Goal: Information Seeking & Learning: Find specific fact

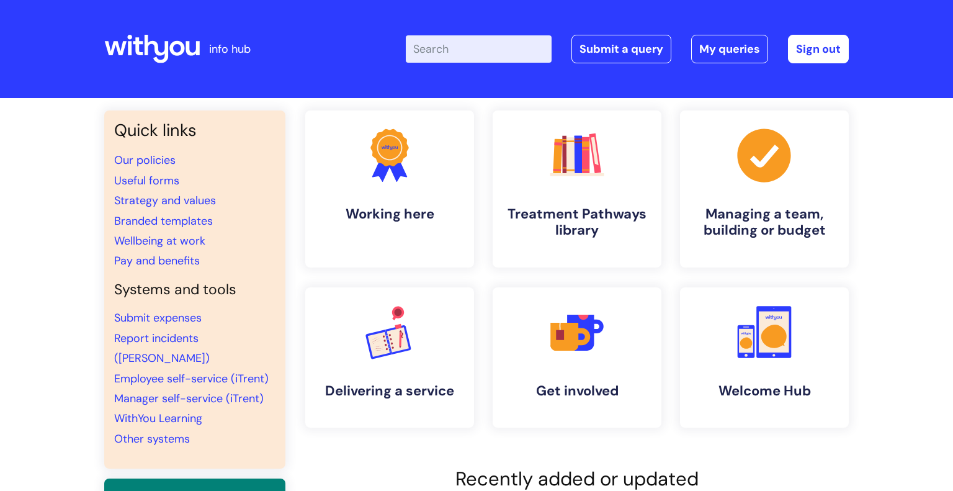
click at [437, 48] on input "Enter your search term here..." at bounding box center [479, 48] width 146 height 27
type input "AI"
click button "Search" at bounding box center [0, 0] width 0 height 0
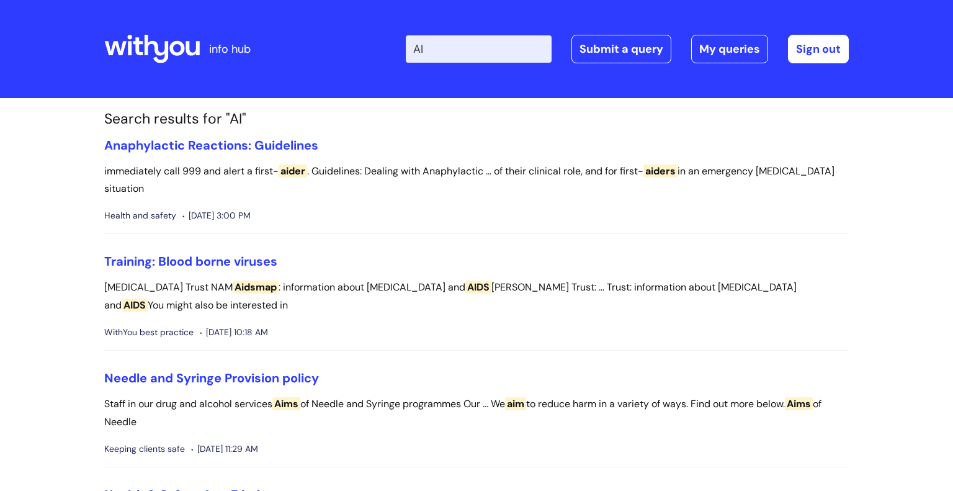
click at [509, 52] on input "AI" at bounding box center [479, 48] width 146 height 27
type input "A"
type input "artificia"
